Goal: Information Seeking & Learning: Learn about a topic

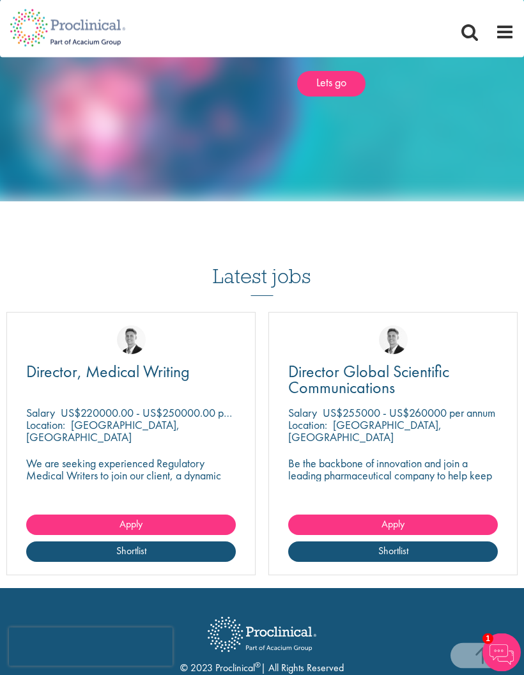
scroll to position [1045, 0]
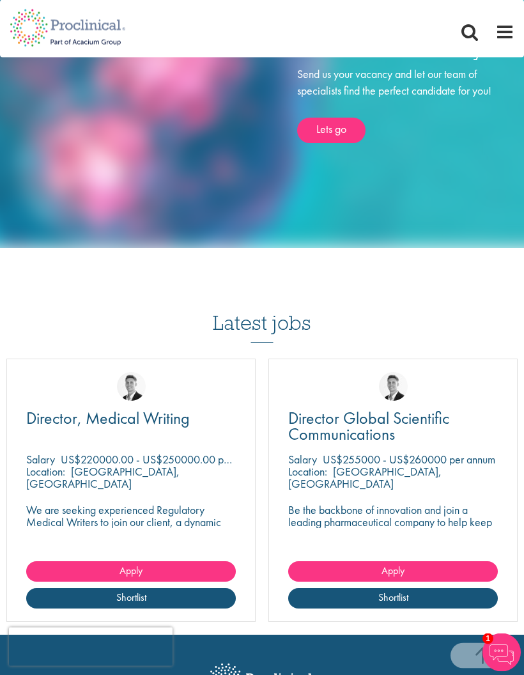
click at [512, 36] on span at bounding box center [504, 31] width 19 height 19
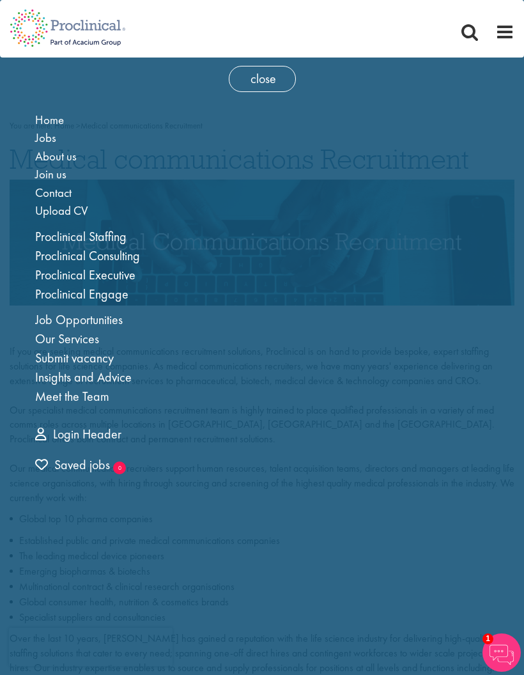
scroll to position [0, 0]
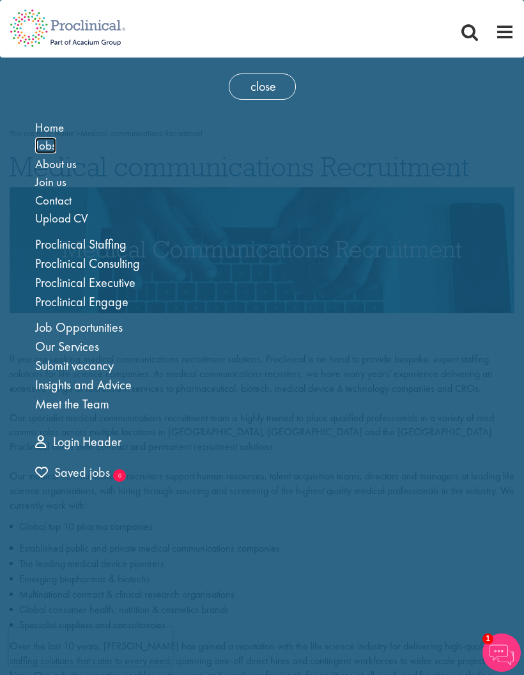
click at [48, 151] on span "Jobs" at bounding box center [45, 145] width 21 height 16
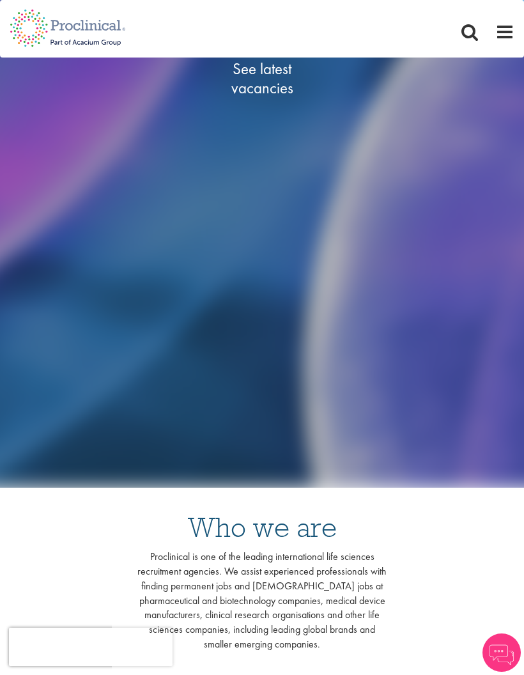
scroll to position [87, 0]
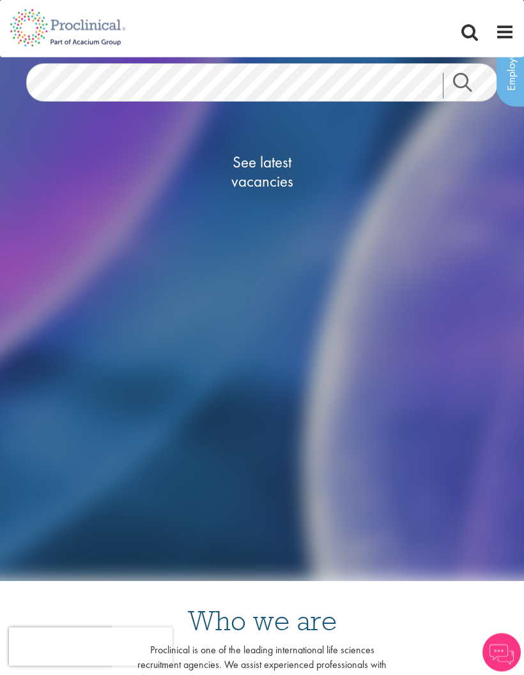
click at [271, 157] on span "See latest vacancies" at bounding box center [262, 172] width 128 height 38
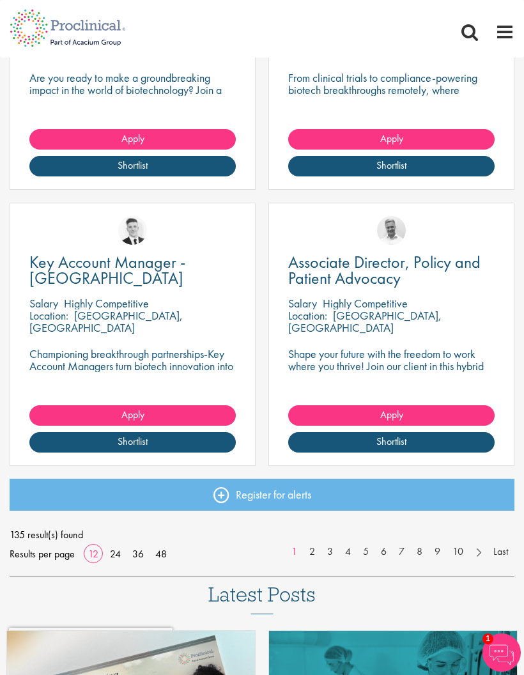
scroll to position [1465, 0]
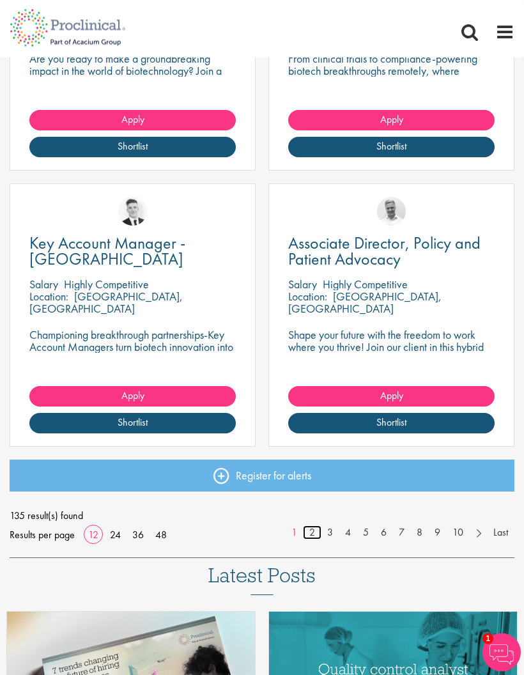
click at [307, 534] on link "2" at bounding box center [312, 533] width 19 height 15
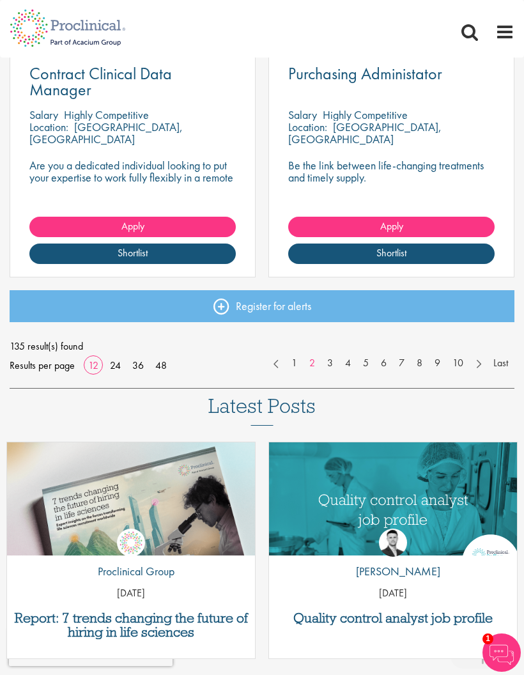
scroll to position [1622, 0]
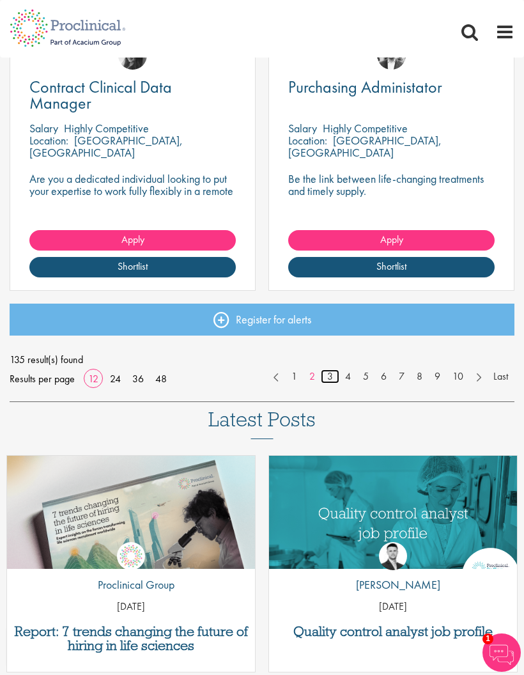
click at [331, 372] on link "3" at bounding box center [330, 376] width 19 height 15
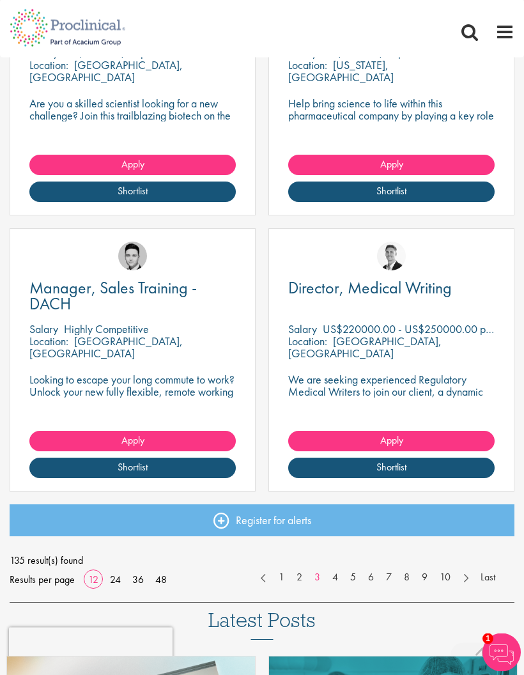
scroll to position [1422, 0]
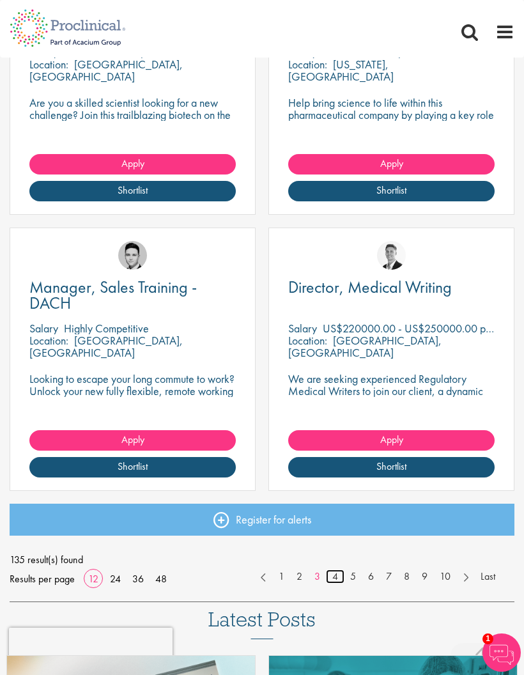
click at [330, 577] on link "4" at bounding box center [335, 576] width 19 height 15
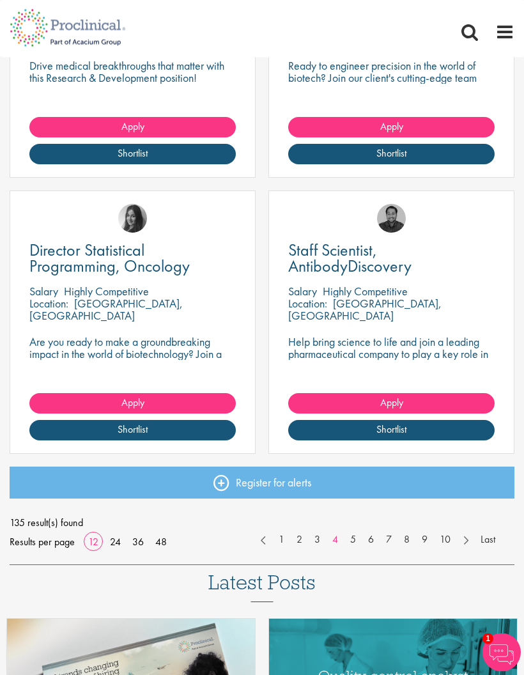
scroll to position [1469, 0]
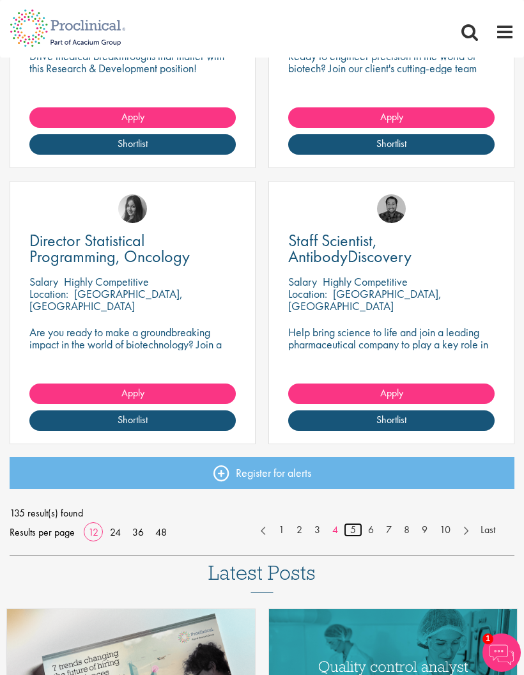
click at [346, 527] on link "5" at bounding box center [353, 530] width 19 height 15
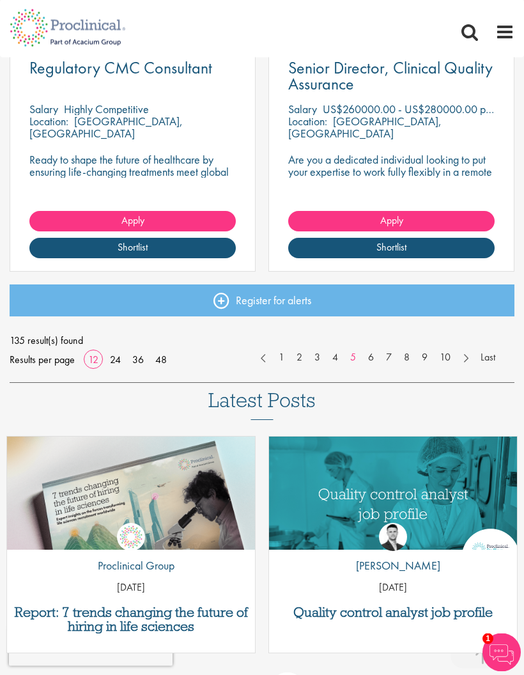
scroll to position [1641, 0]
click at [364, 357] on link "6" at bounding box center [371, 357] width 19 height 15
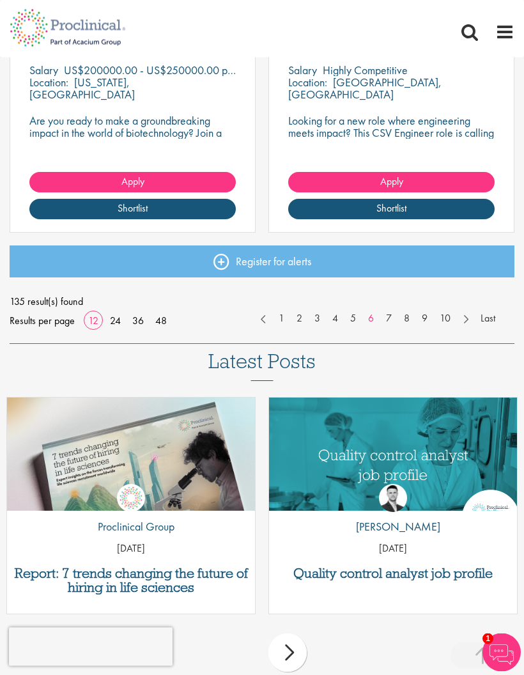
scroll to position [1680, 0]
click at [392, 316] on link "7" at bounding box center [389, 318] width 19 height 15
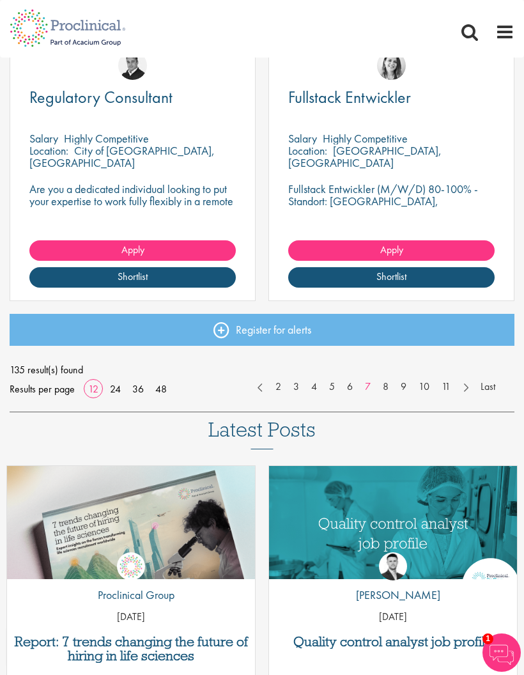
scroll to position [1607, 0]
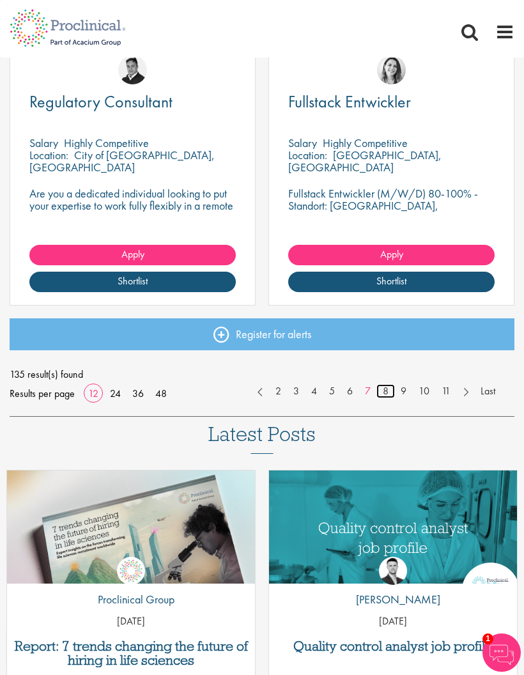
click at [381, 386] on link "8" at bounding box center [385, 391] width 19 height 15
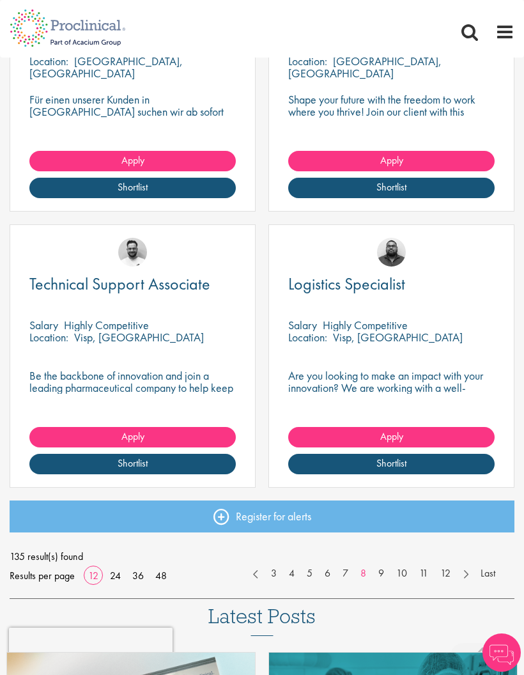
scroll to position [1428, 0]
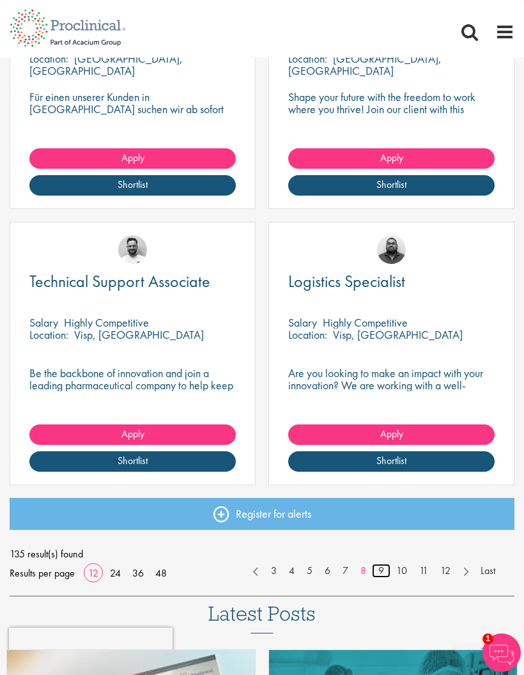
click at [380, 566] on link "9" at bounding box center [381, 571] width 19 height 15
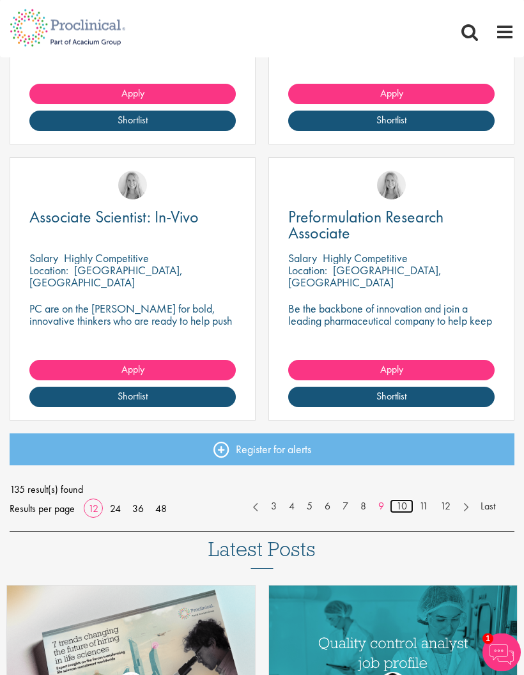
click at [403, 502] on link "10" at bounding box center [402, 507] width 24 height 15
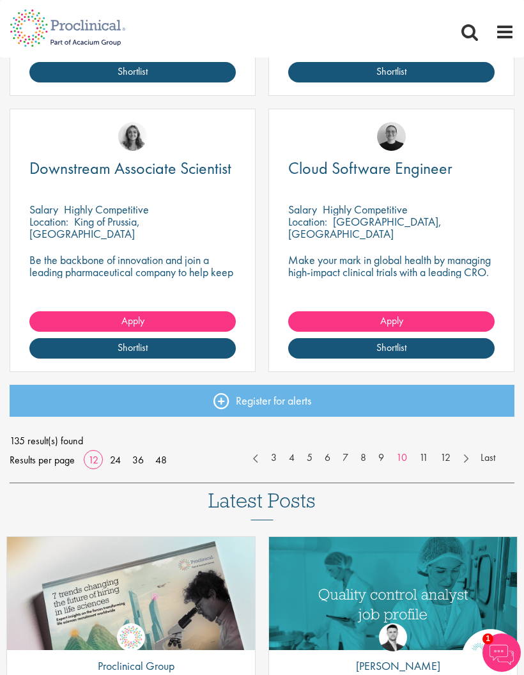
scroll to position [1545, 0]
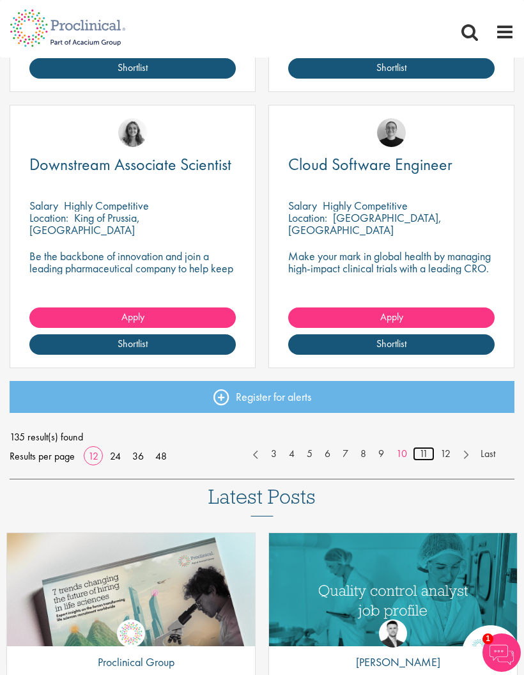
click at [423, 453] on link "11" at bounding box center [424, 454] width 22 height 15
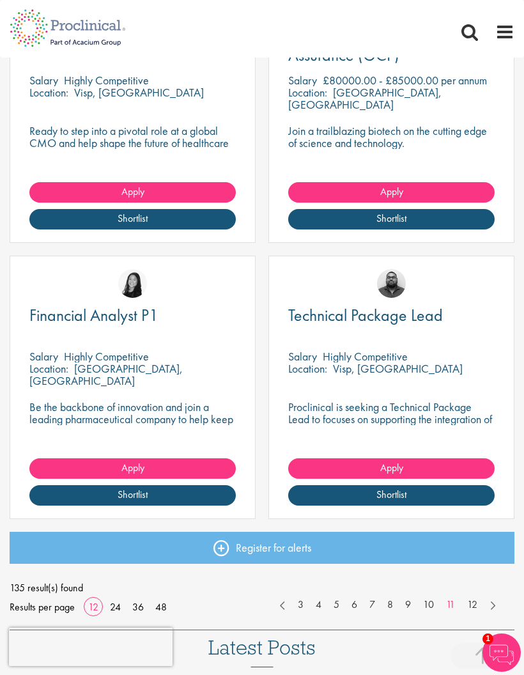
scroll to position [1392, 0]
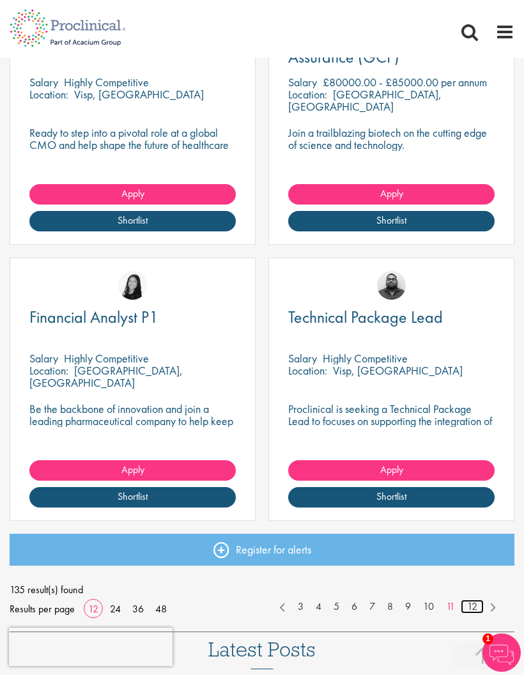
click at [466, 601] on link "12" at bounding box center [472, 606] width 23 height 15
